Goal: Entertainment & Leisure: Consume media (video, audio)

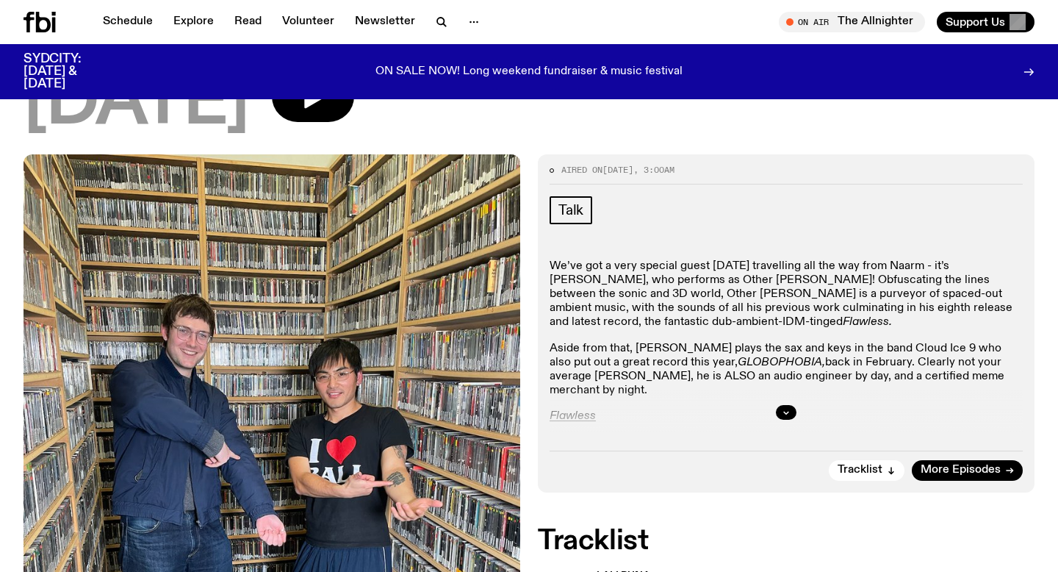
scroll to position [195, 0]
click at [786, 409] on icon "button" at bounding box center [786, 413] width 9 height 9
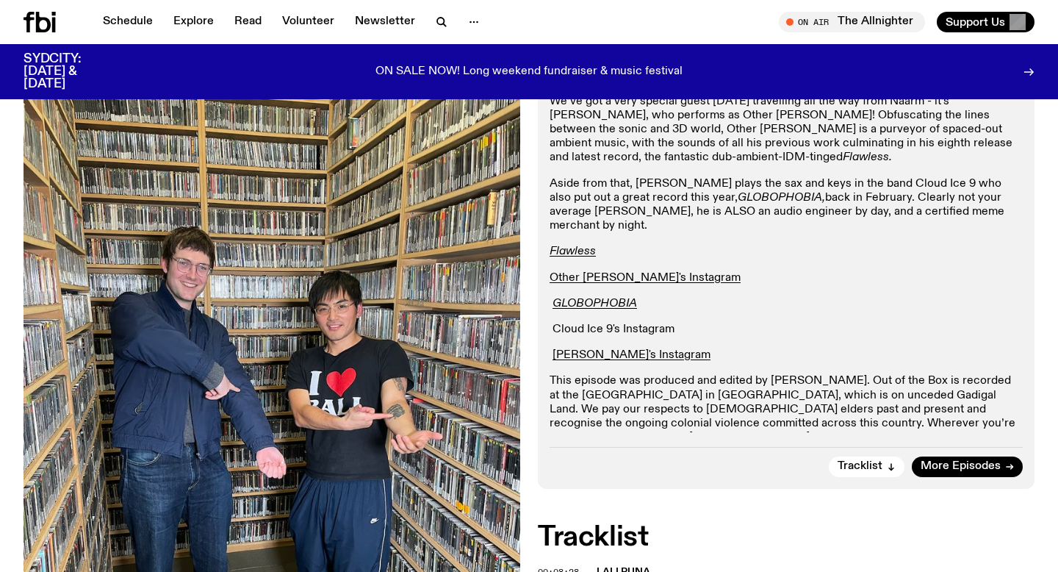
scroll to position [0, 0]
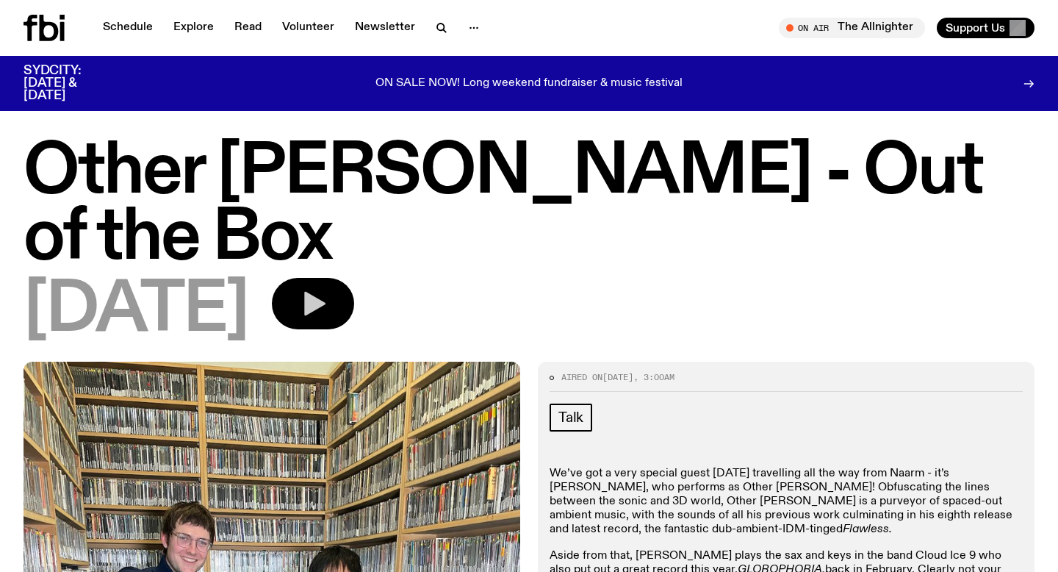
click at [328, 289] on icon "button" at bounding box center [312, 303] width 29 height 29
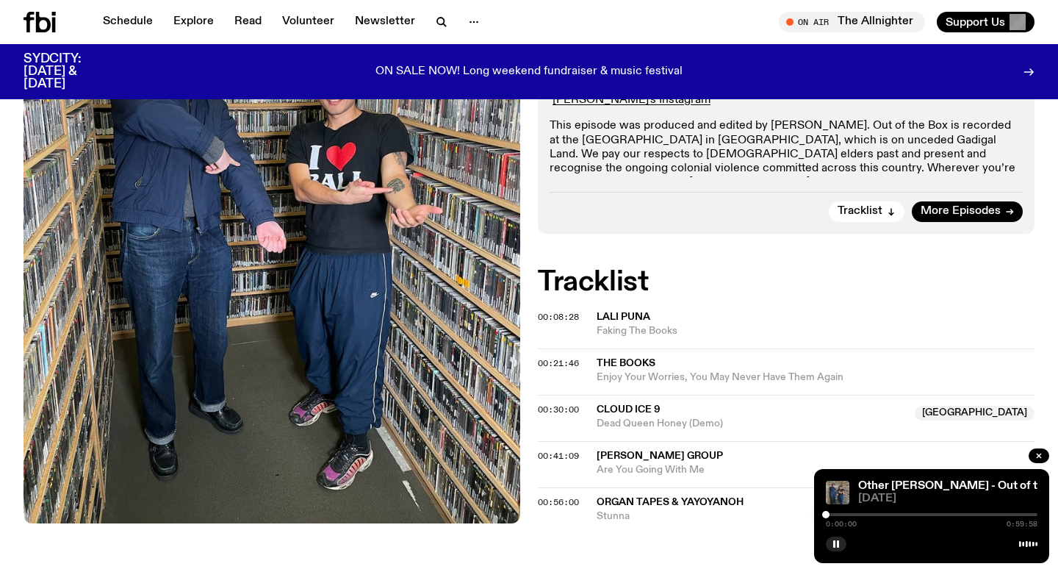
scroll to position [617, 0]
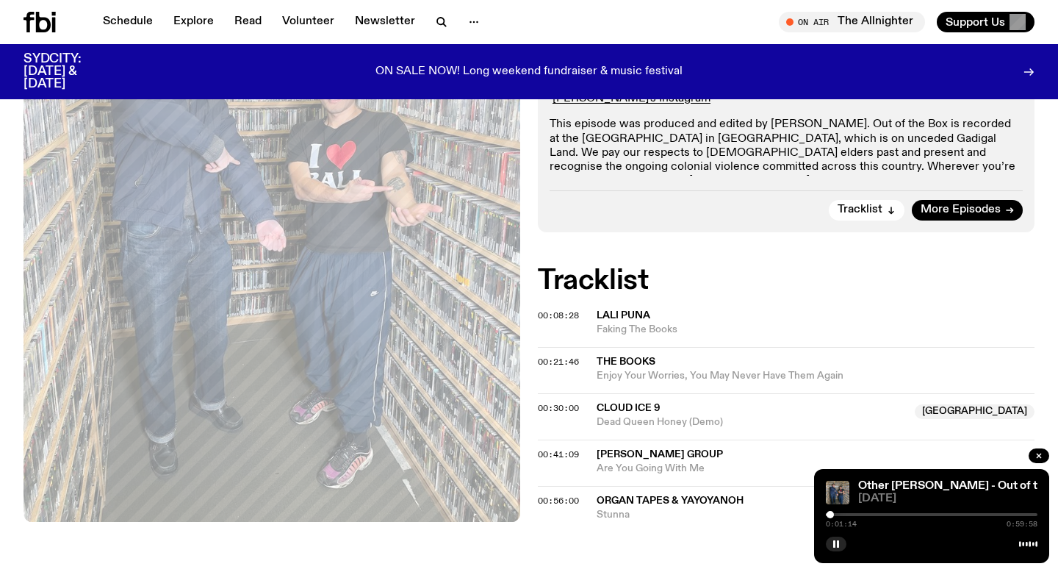
click at [830, 514] on div at bounding box center [830, 514] width 7 height 7
click at [834, 514] on div at bounding box center [833, 514] width 7 height 7
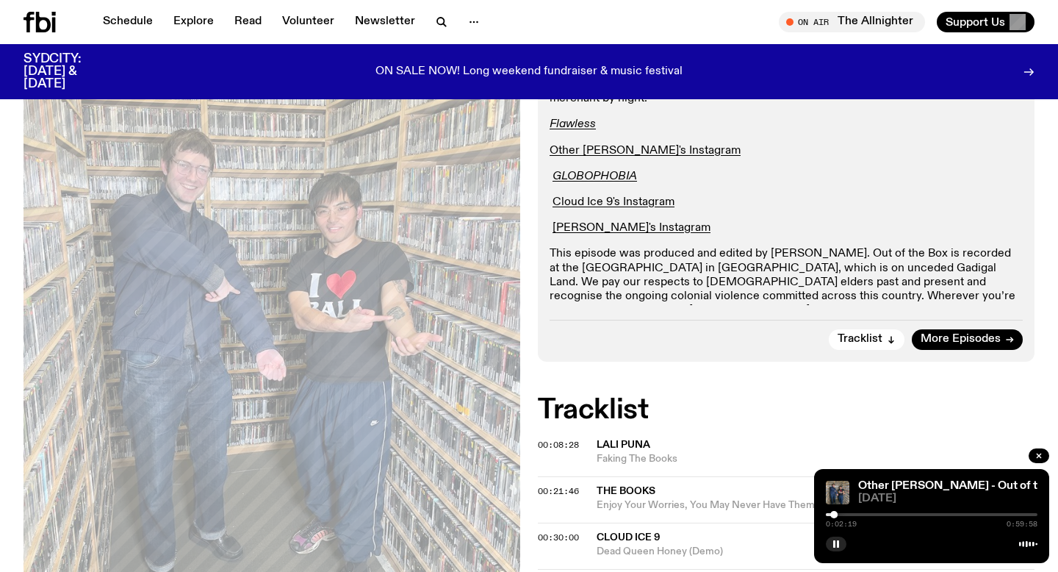
scroll to position [356, 0]
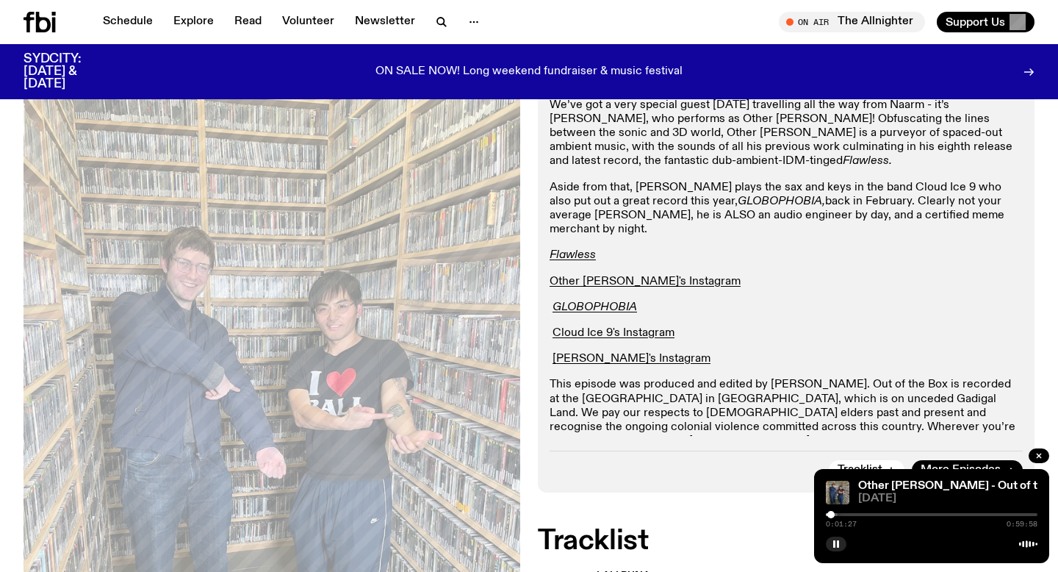
click at [831, 514] on div at bounding box center [830, 514] width 7 height 7
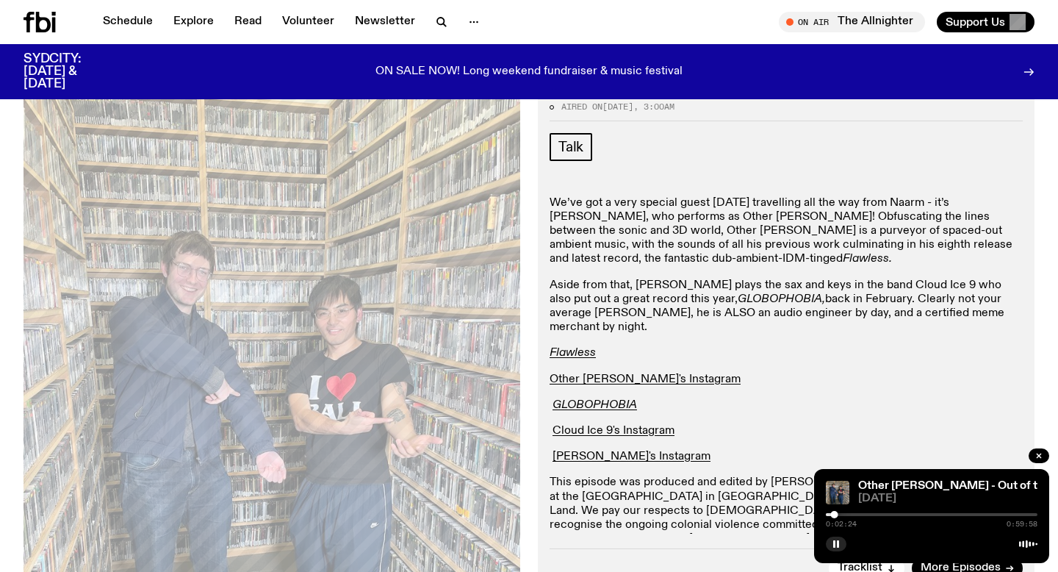
scroll to position [332, 0]
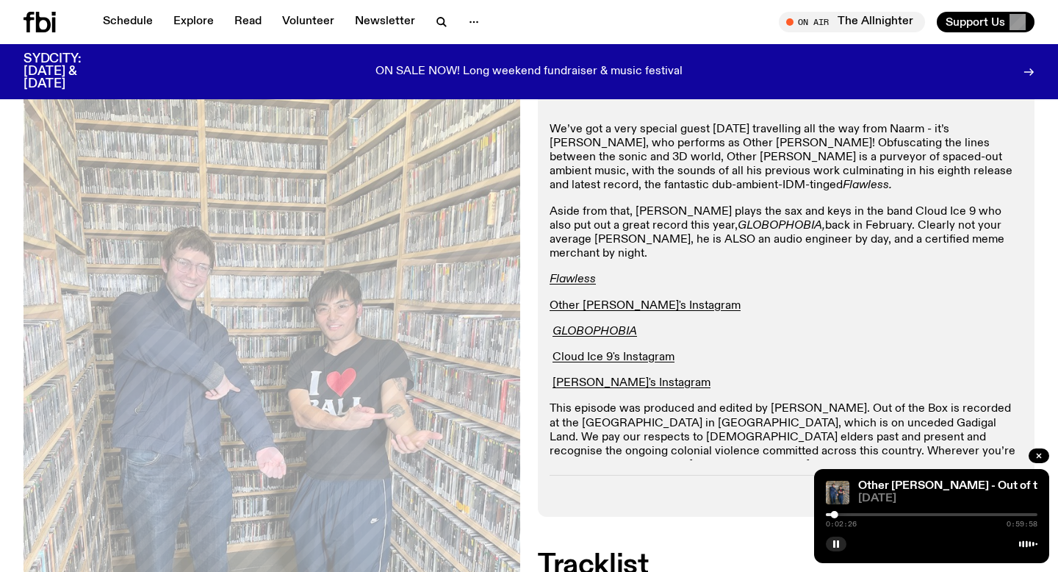
click at [555, 174] on div "Aired on [DATE] 3:00am Talk We’ve got a very special guest [DATE] travelling al…" at bounding box center [529, 447] width 1058 height 859
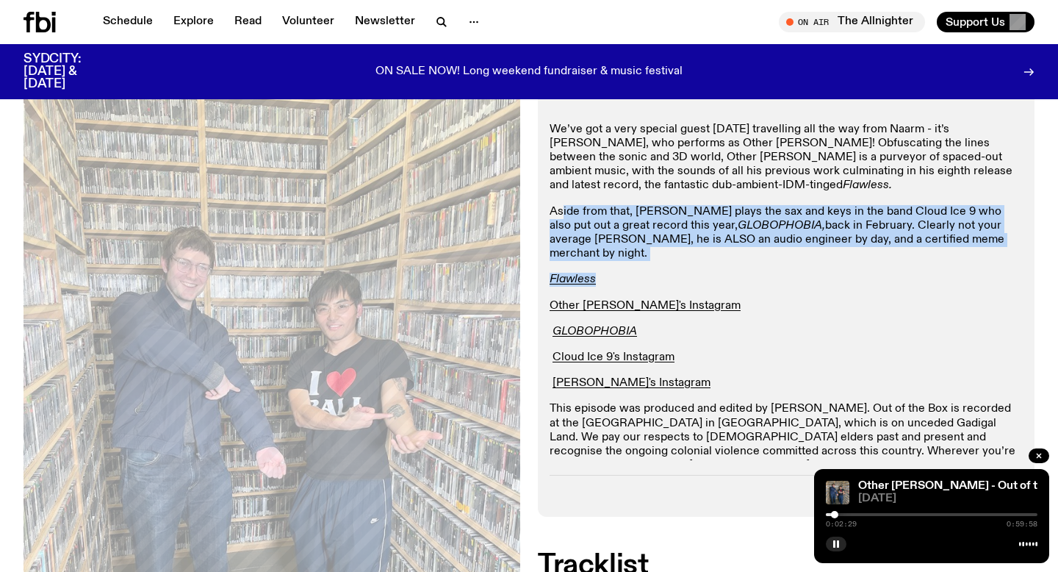
drag, startPoint x: 631, startPoint y: 195, endPoint x: 561, endPoint y: 150, distance: 83.0
click at [561, 150] on div "We’ve got a very special guest [DATE] travelling all the way from Naarm - it’s …" at bounding box center [786, 305] width 473 height 364
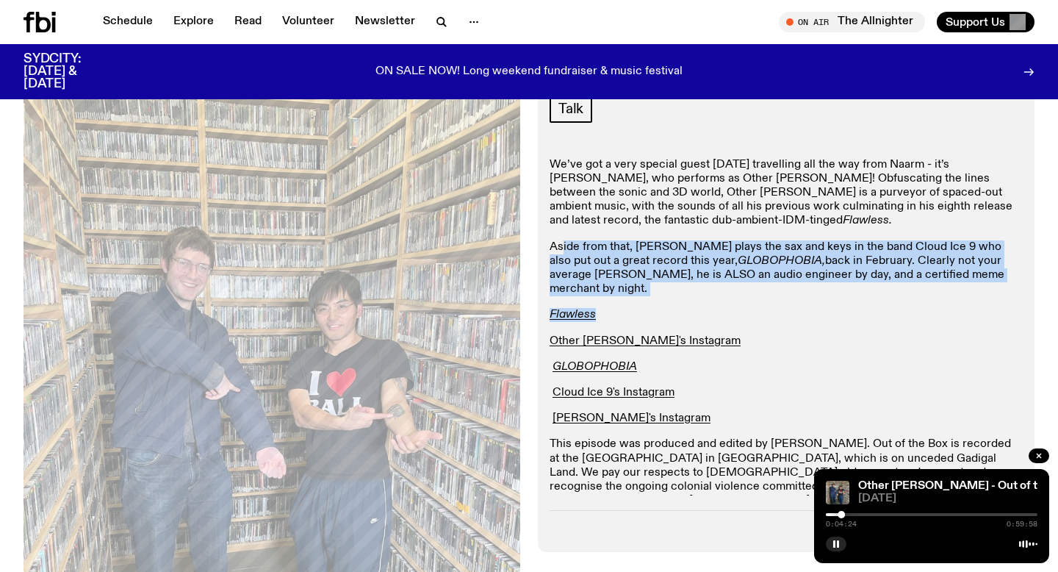
scroll to position [0, 0]
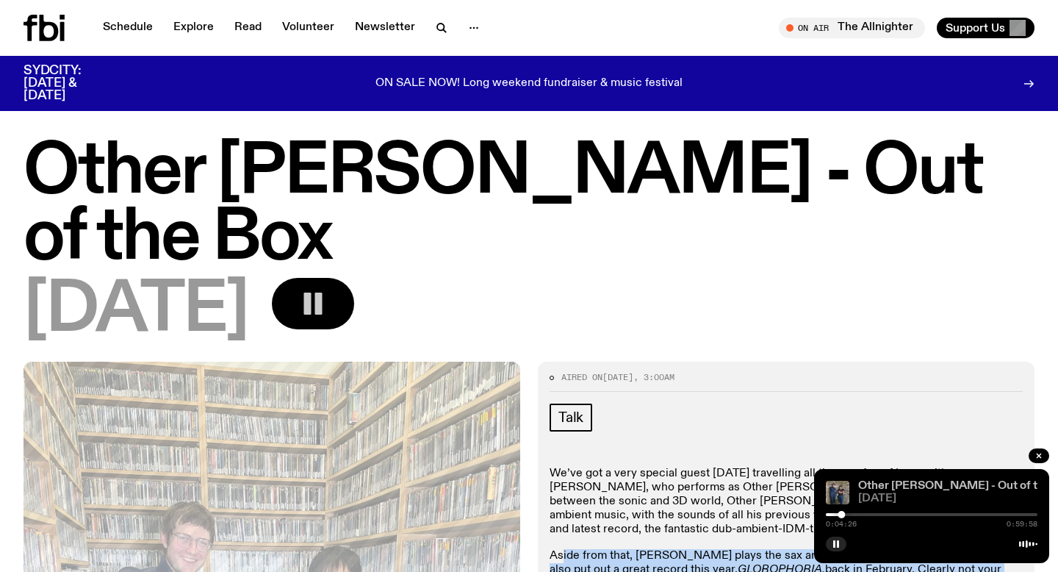
click at [980, 480] on link "Other [PERSON_NAME] - Out of the Box" at bounding box center [965, 486] width 215 height 12
click at [1020, 485] on div "Other [PERSON_NAME] - Out of the Box" at bounding box center [946, 486] width 182 height 11
click at [1024, 546] on icon at bounding box center [1028, 544] width 18 height 12
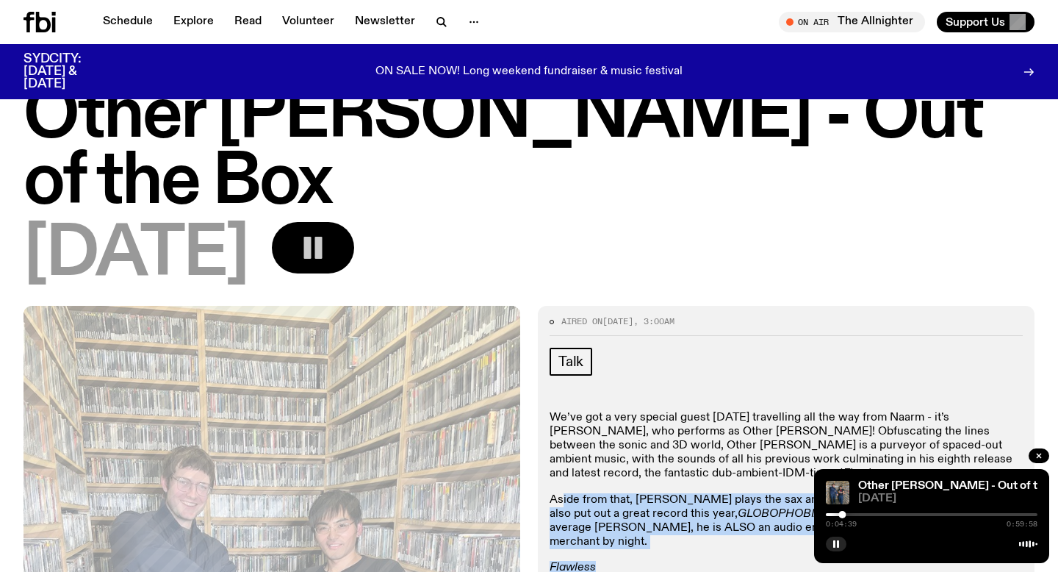
scroll to position [80, 0]
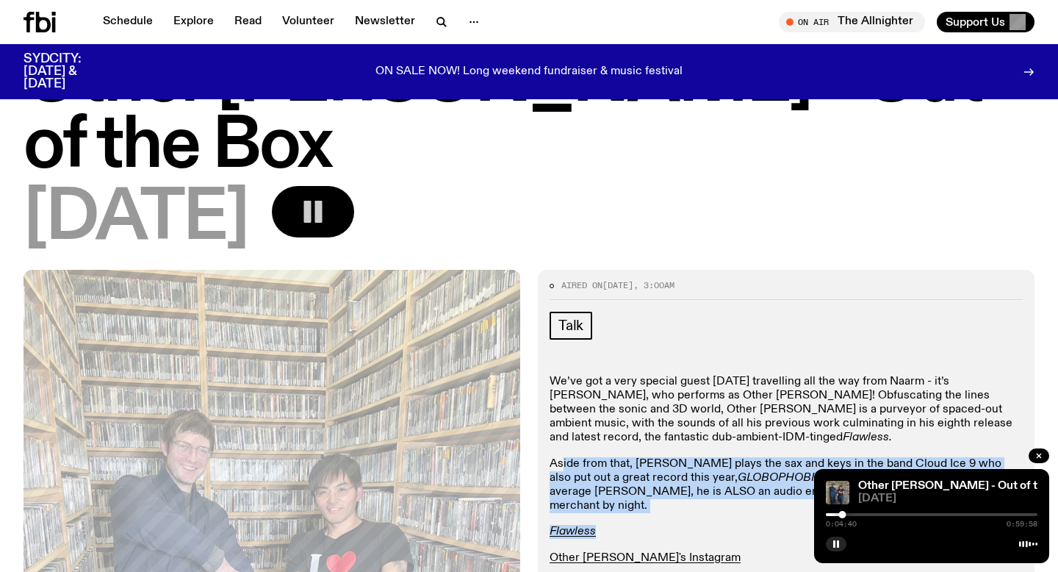
click at [641, 525] on p "Flawless" at bounding box center [786, 532] width 473 height 14
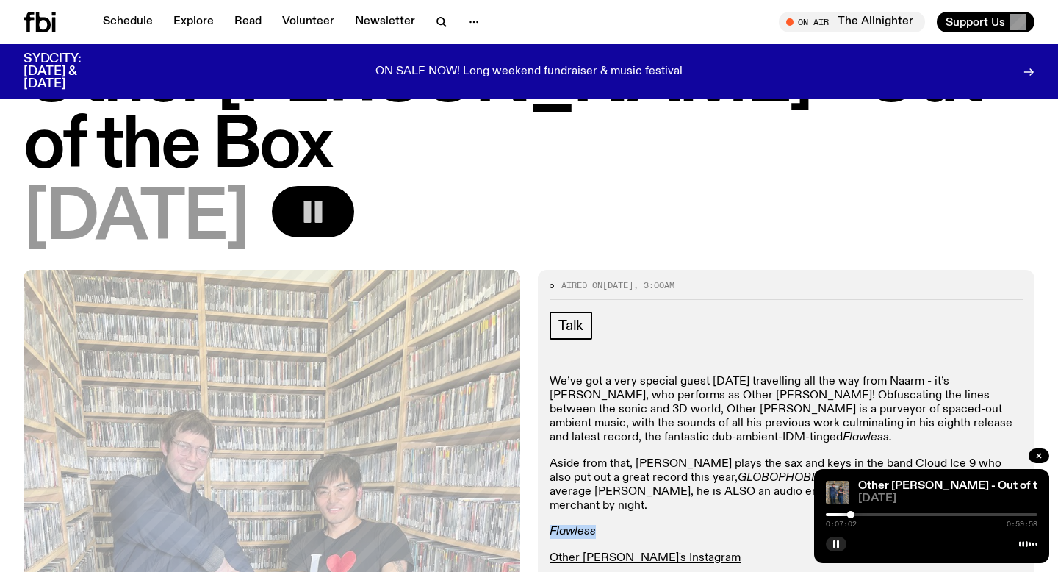
click at [574, 525] on em "Flawless" at bounding box center [573, 531] width 46 height 12
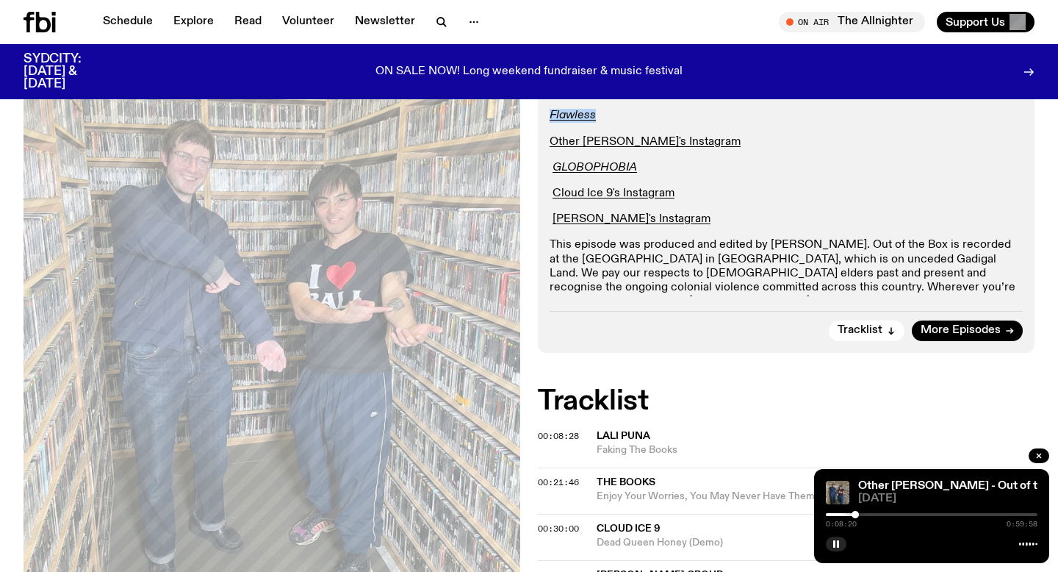
scroll to position [498, 0]
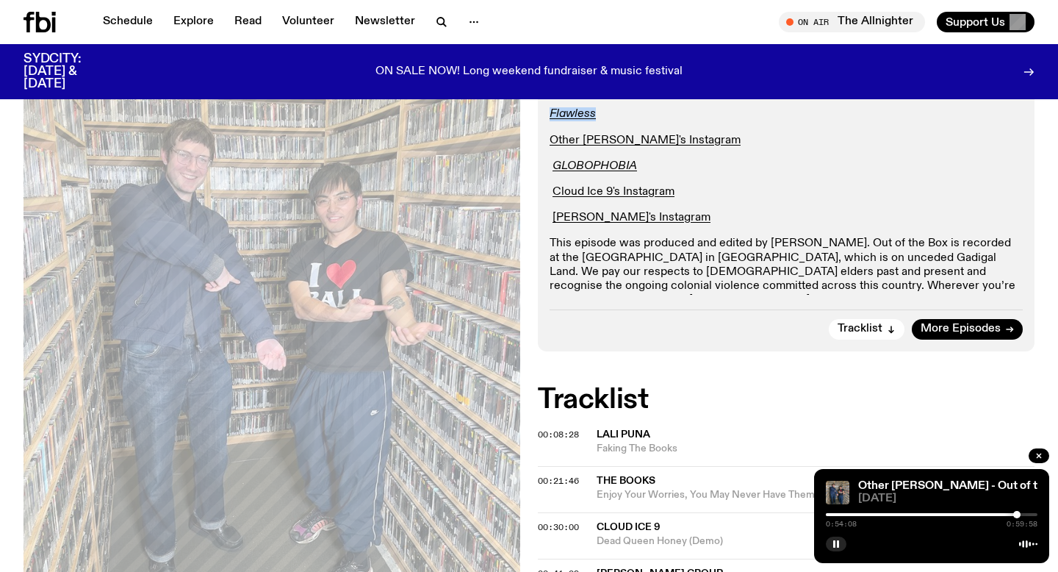
drag, startPoint x: 854, startPoint y: 515, endPoint x: 1017, endPoint y: 511, distance: 163.2
click at [1017, 511] on div at bounding box center [1016, 514] width 7 height 7
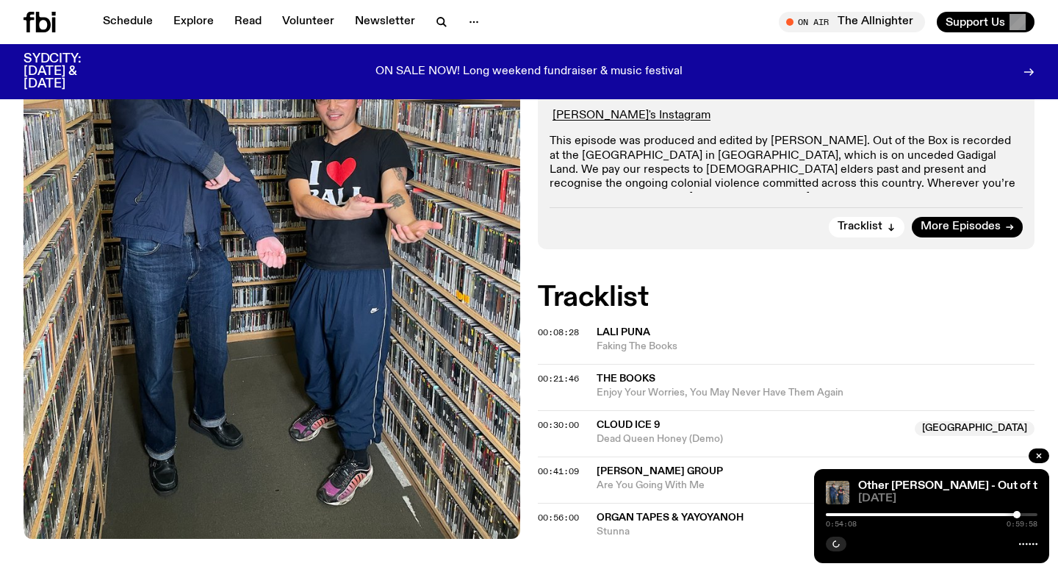
scroll to position [600, 0]
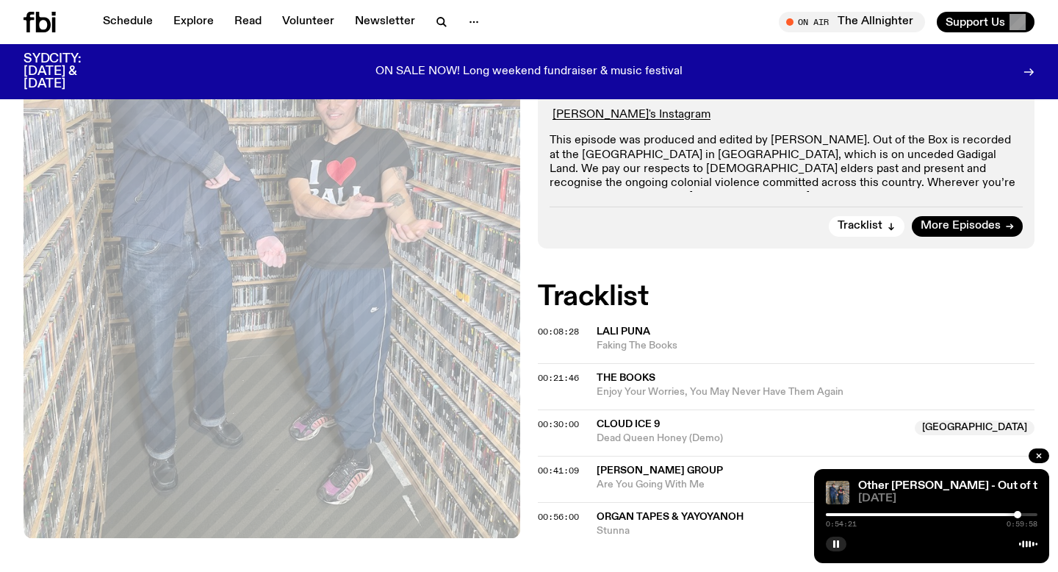
click at [1014, 514] on div at bounding box center [1017, 514] width 7 height 7
click at [1013, 514] on div at bounding box center [932, 514] width 212 height 3
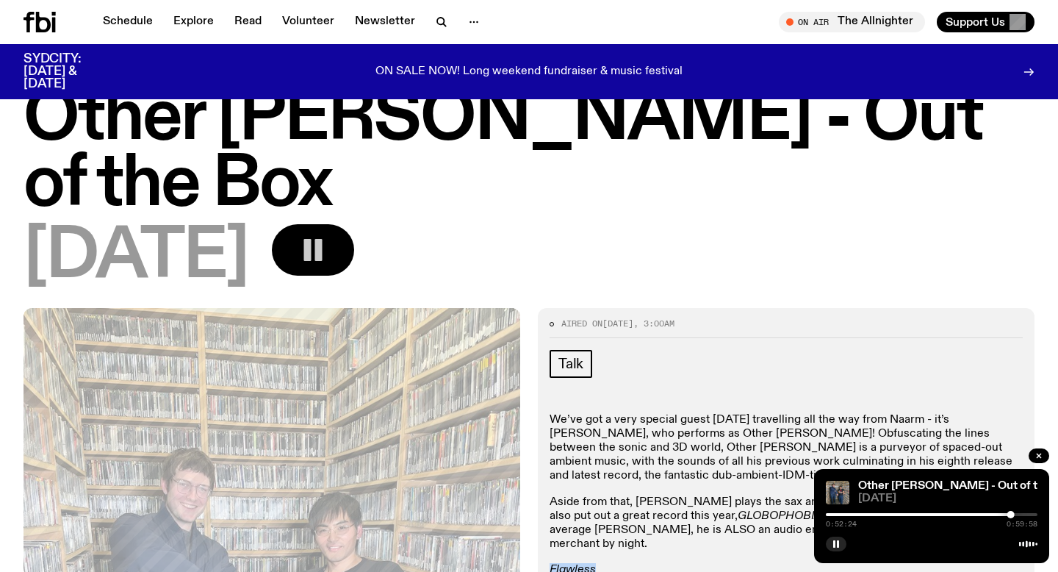
scroll to position [0, 0]
